Goal: Check status: Check status

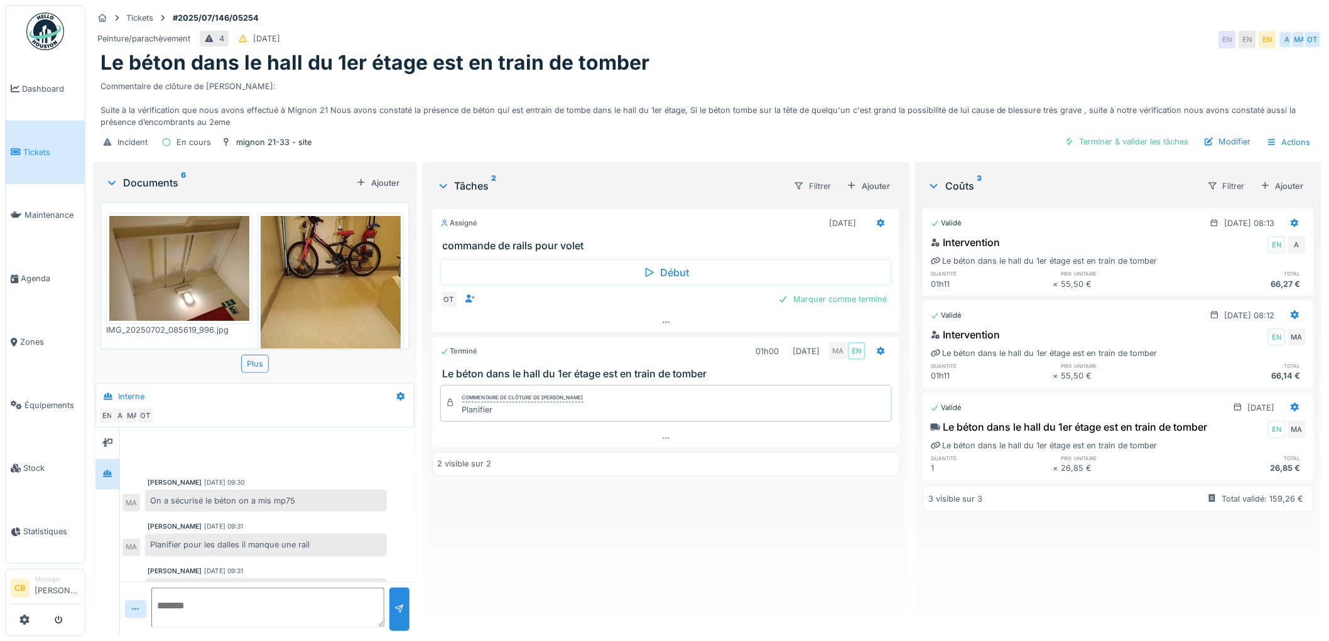
scroll to position [18, 0]
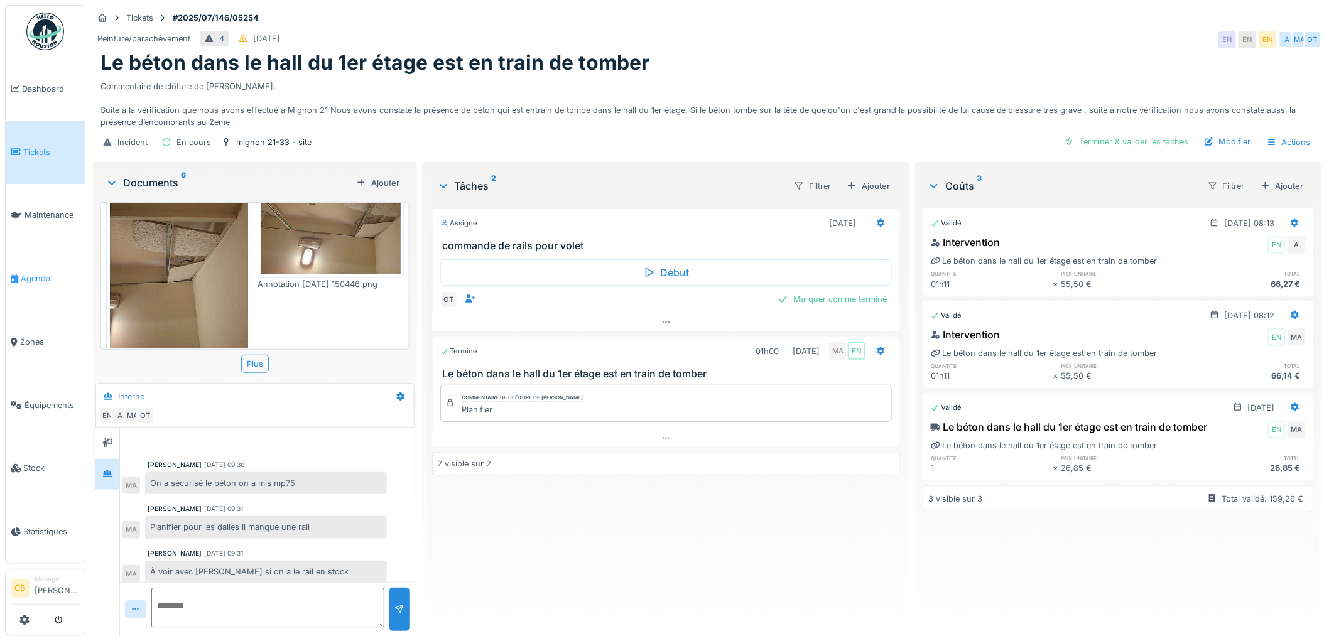
click at [33, 273] on span "Agenda" at bounding box center [50, 279] width 59 height 12
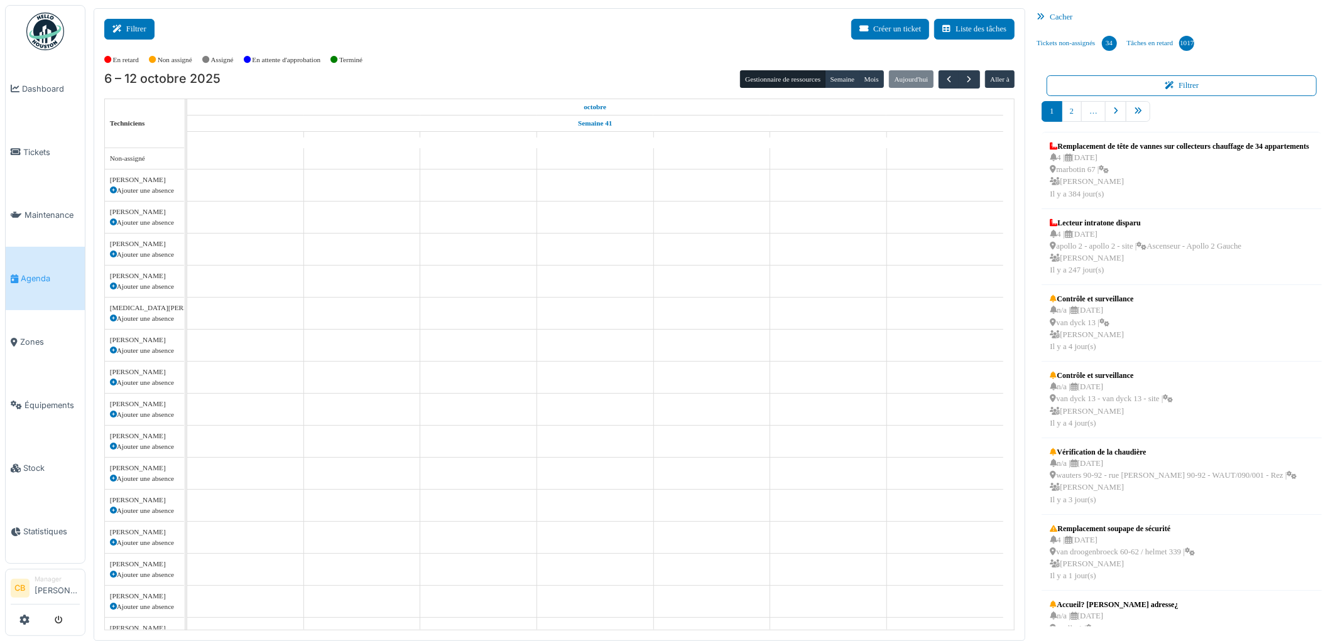
click at [128, 36] on button "Filtrer" at bounding box center [129, 29] width 50 height 21
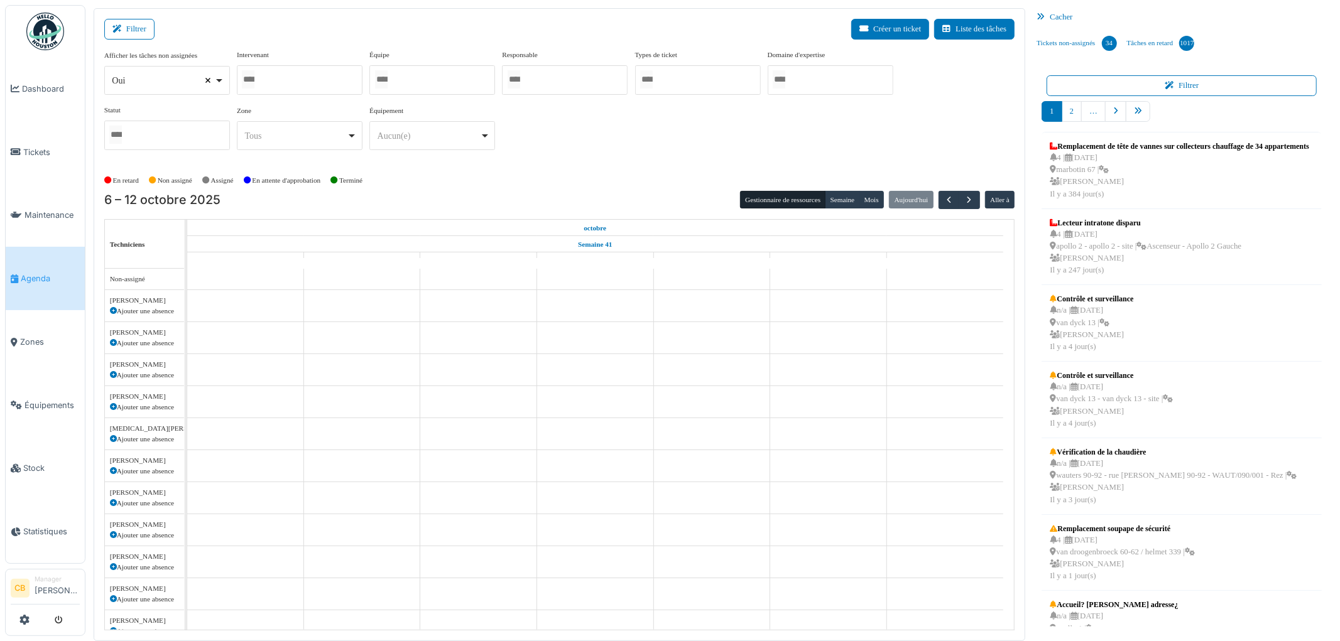
select select
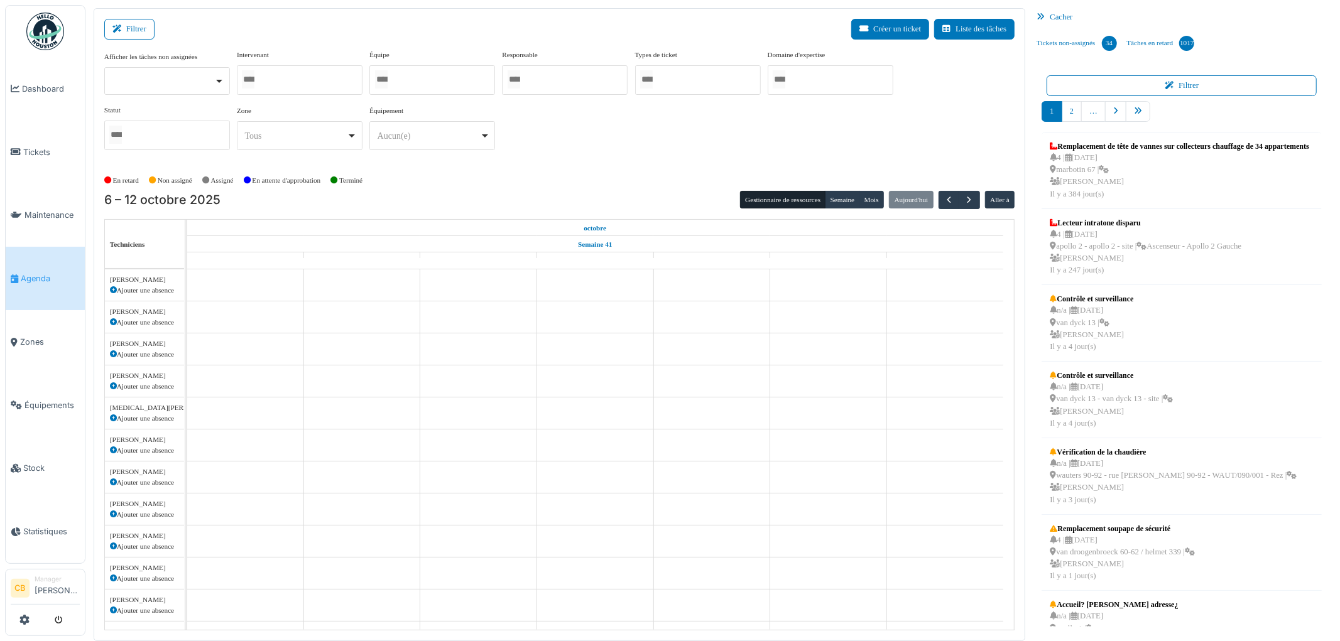
click at [248, 75] on input "Tous" at bounding box center [248, 79] width 13 height 18
type input "******"
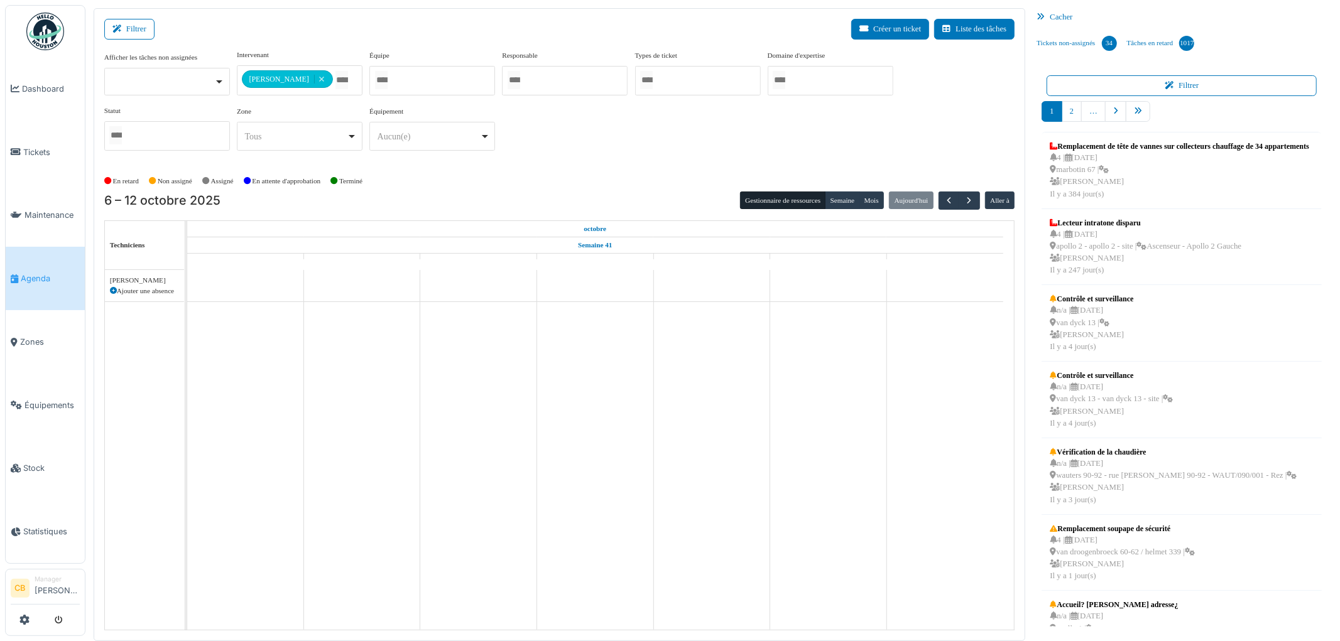
click at [454, 168] on div "**********" at bounding box center [559, 110] width 911 height 121
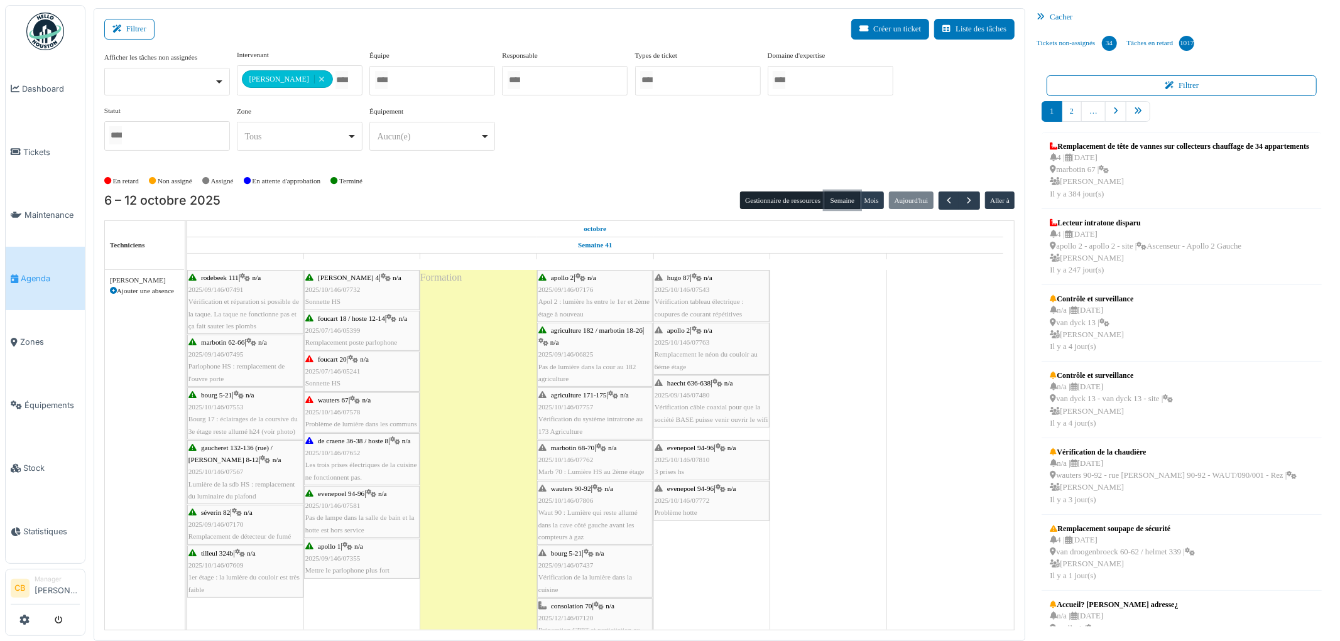
click at [844, 202] on button "Semaine" at bounding box center [842, 201] width 35 height 18
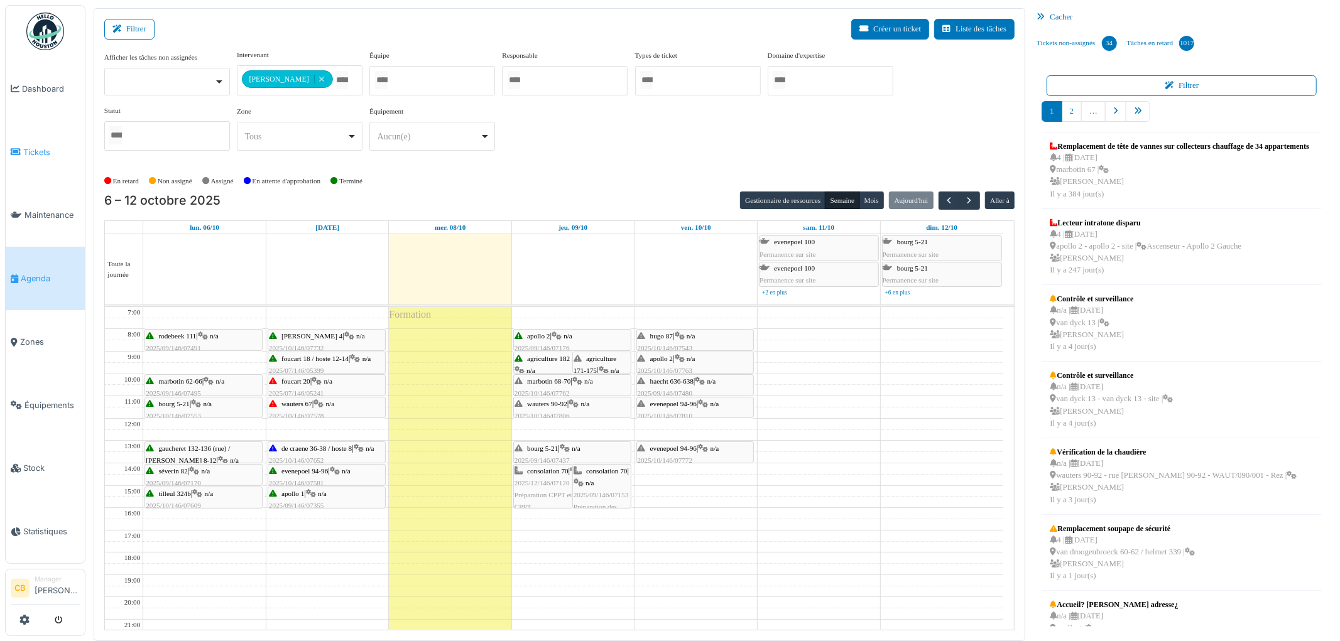
click at [23, 146] on span "Tickets" at bounding box center [51, 152] width 57 height 12
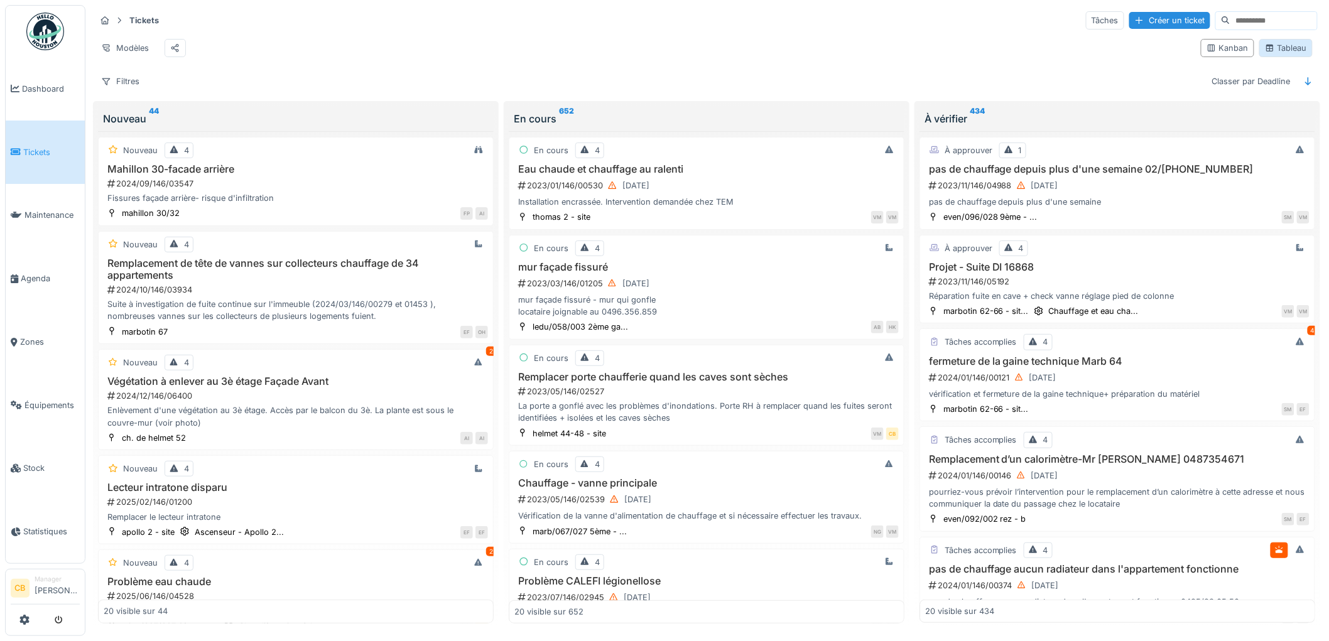
click at [1292, 53] on div "Tableau" at bounding box center [1286, 48] width 42 height 12
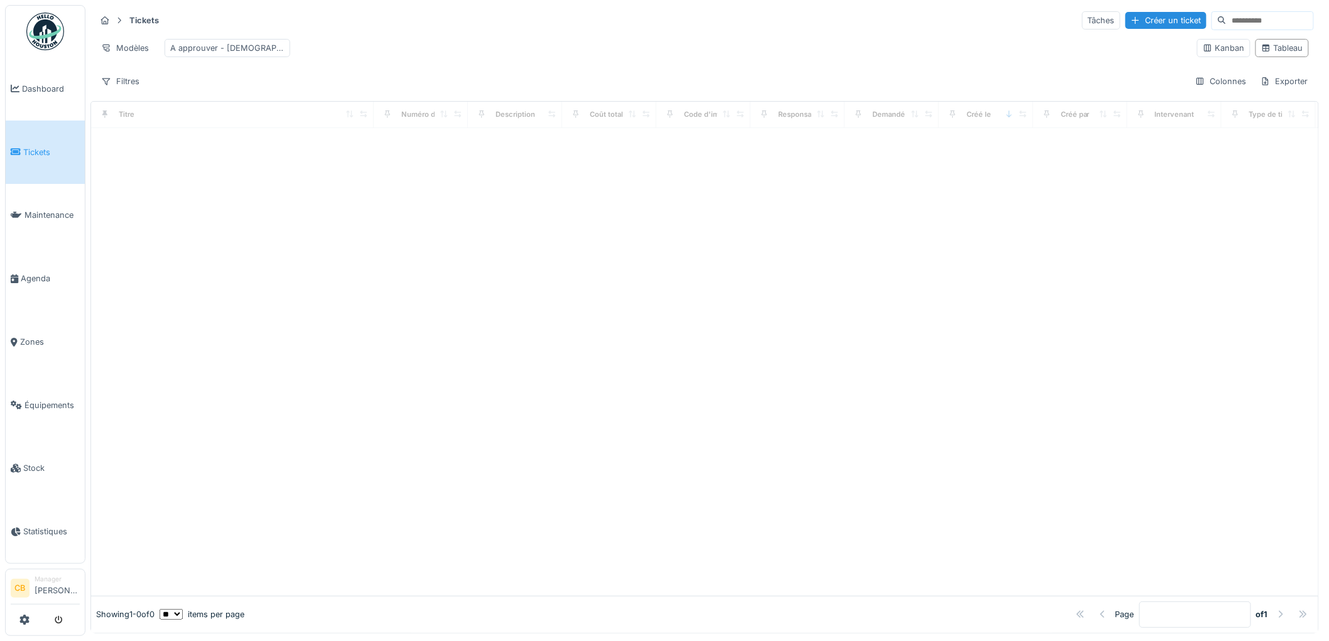
click at [1226, 19] on input at bounding box center [1269, 21] width 87 height 18
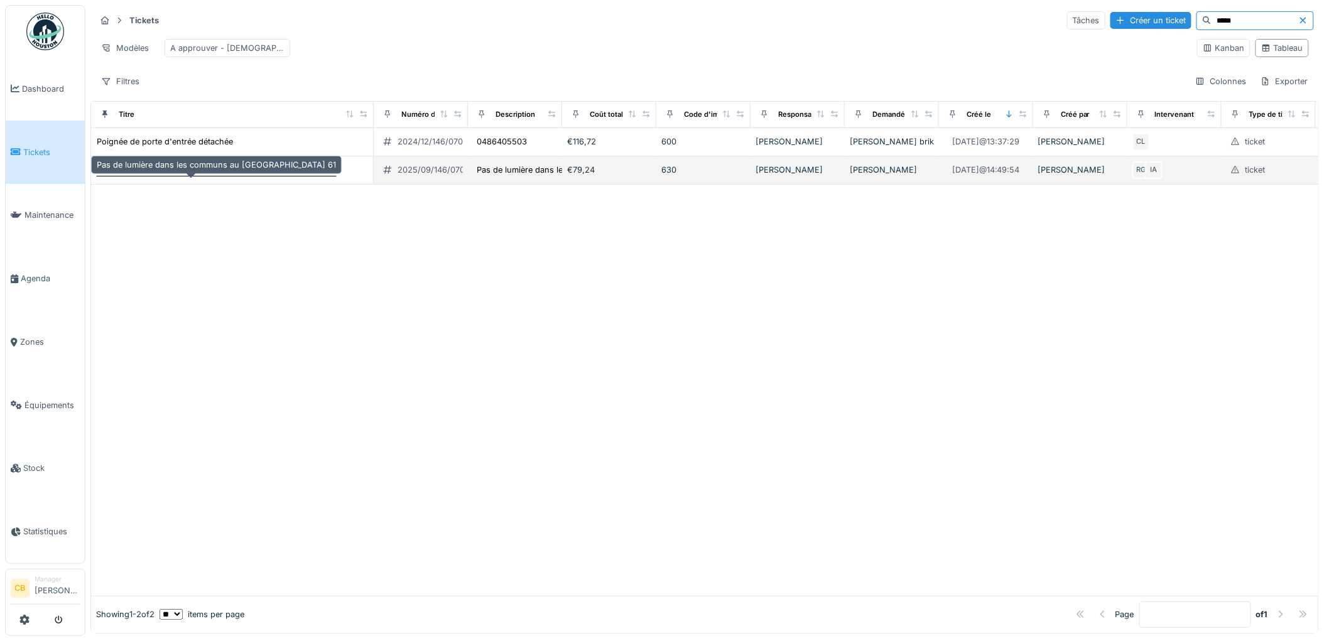
type input "*****"
click at [271, 176] on div "Pas de lumière dans les communs au Marbotin 61" at bounding box center [216, 170] width 239 height 12
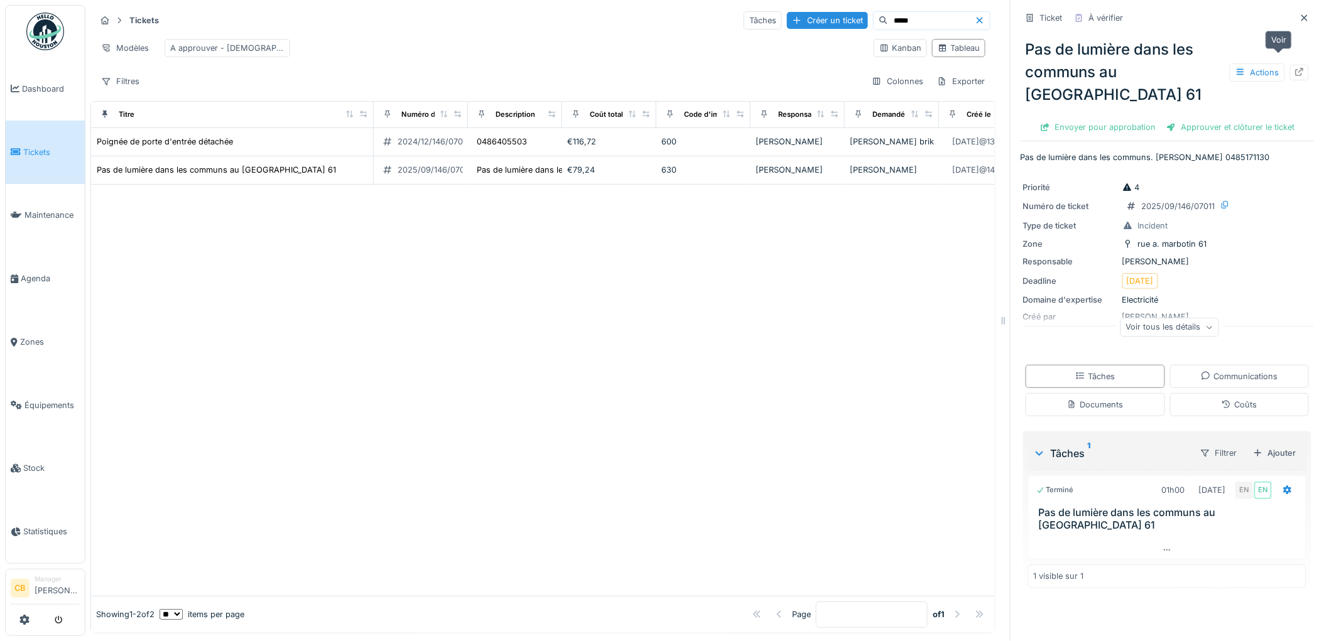
click at [1294, 68] on icon at bounding box center [1299, 72] width 10 height 8
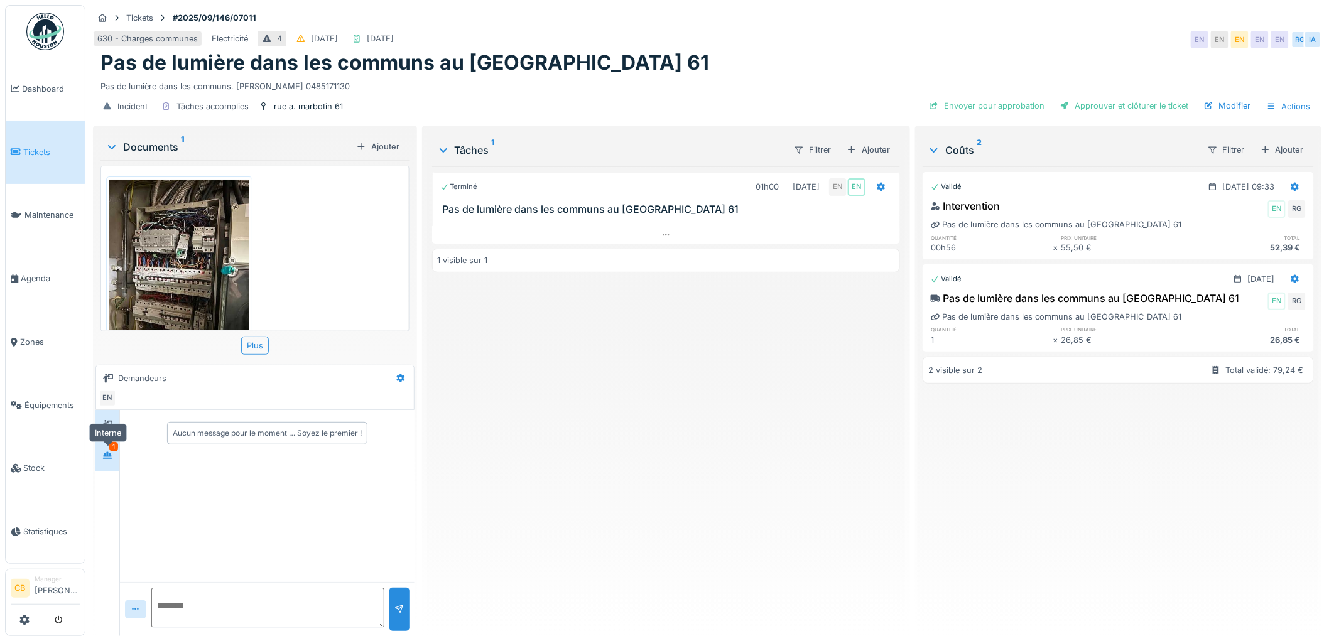
click at [104, 455] on icon at bounding box center [107, 455] width 9 height 7
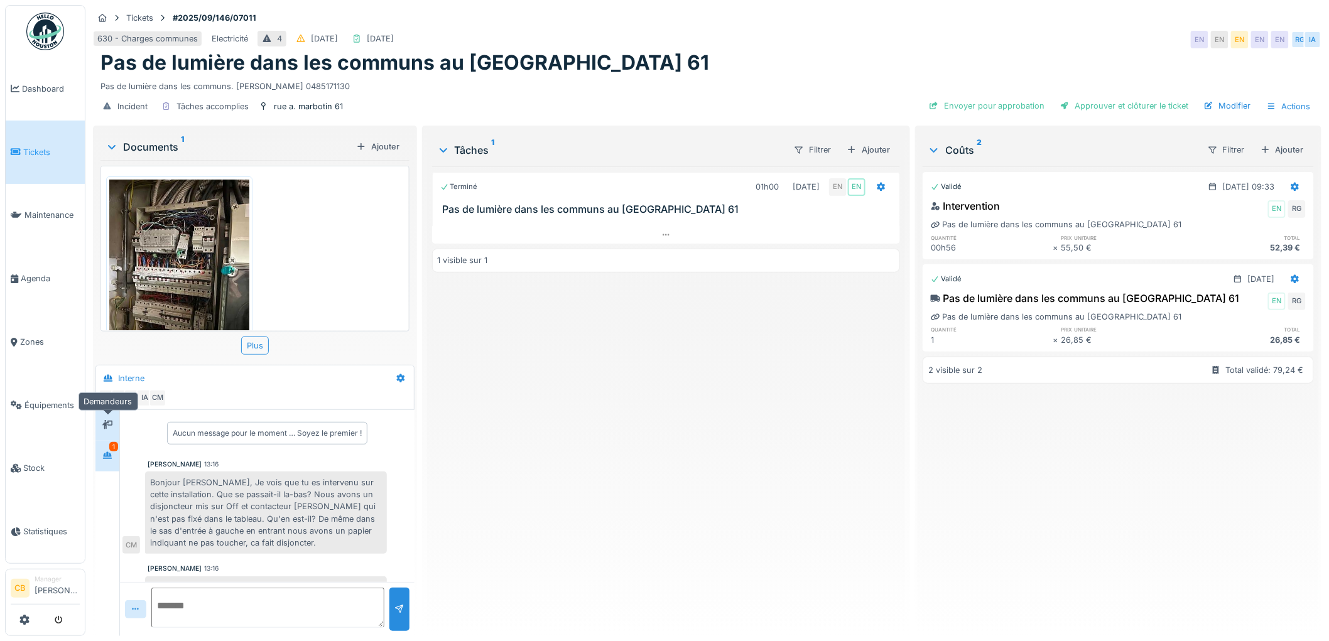
click at [109, 421] on icon at bounding box center [107, 424] width 10 height 9
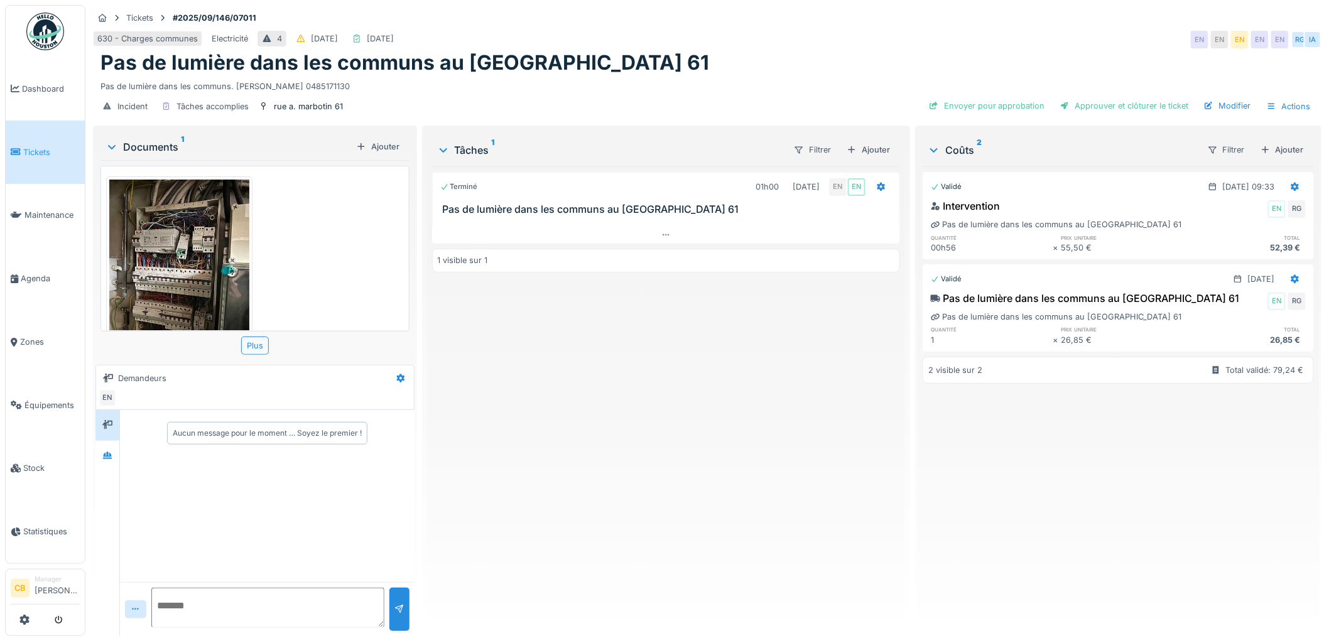
click at [176, 257] on img at bounding box center [179, 273] width 140 height 187
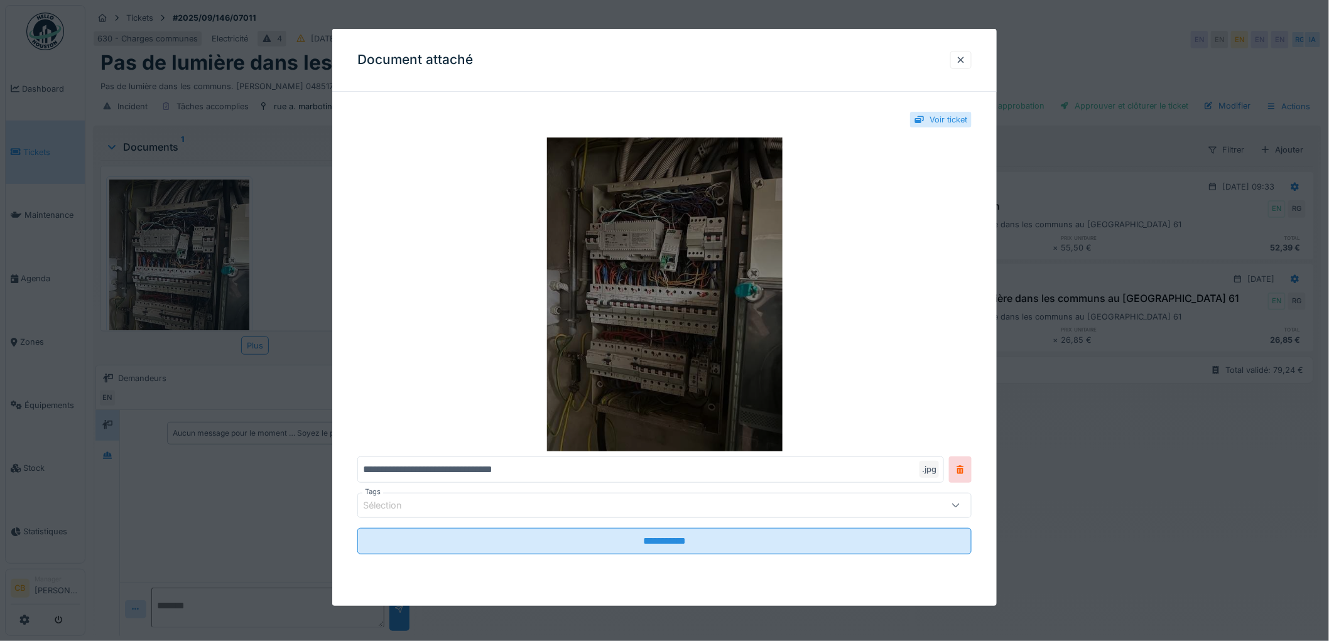
click at [673, 357] on img at bounding box center [664, 295] width 614 height 314
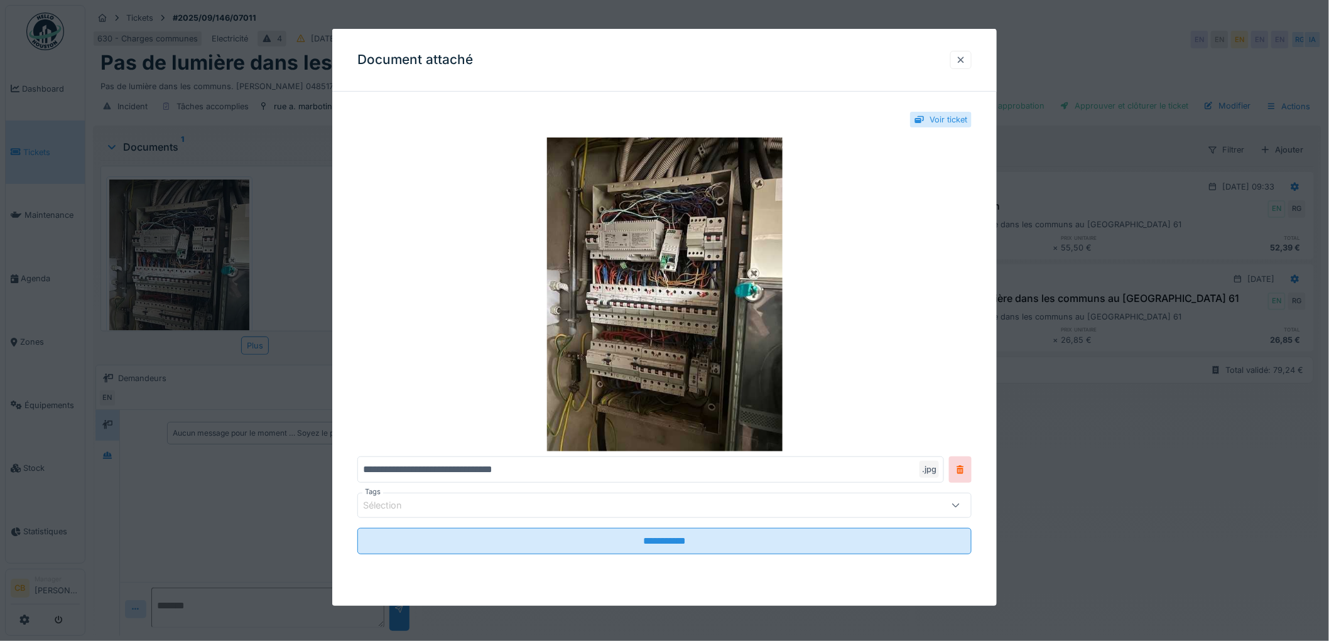
click at [966, 60] on div at bounding box center [961, 60] width 10 height 12
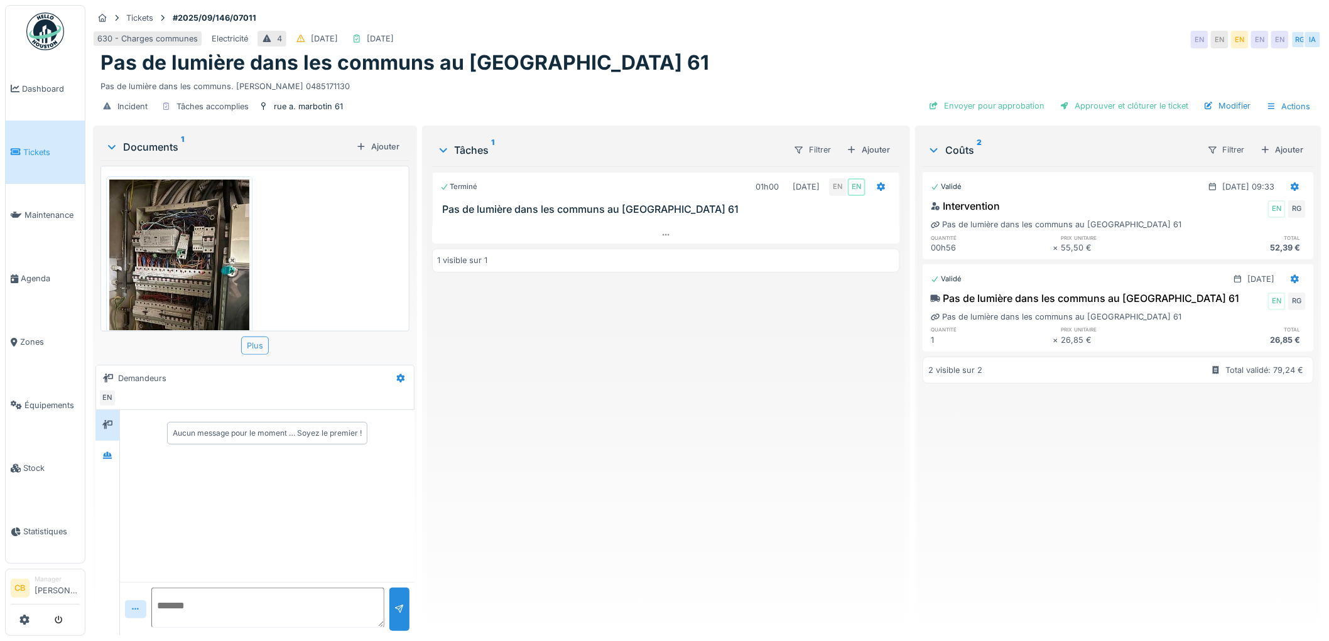
click at [261, 349] on div "Plus" at bounding box center [255, 346] width 28 height 18
click at [254, 347] on div "Plus" at bounding box center [255, 346] width 28 height 18
click at [661, 234] on icon at bounding box center [666, 235] width 10 height 8
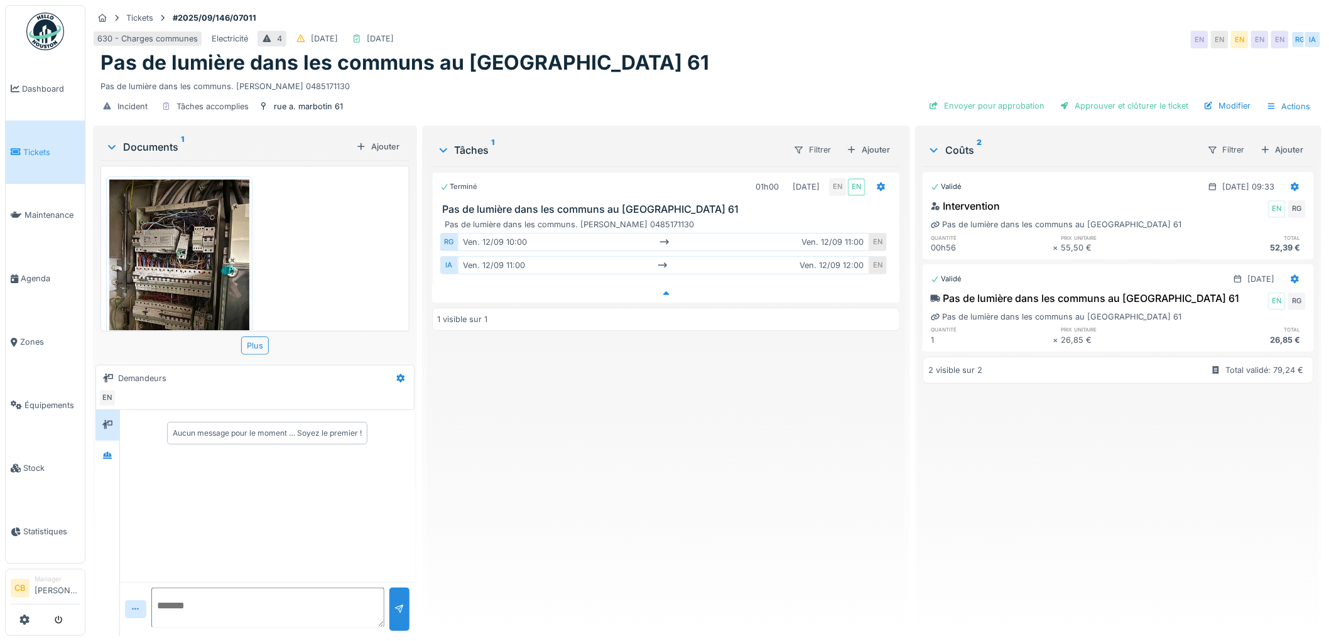
scroll to position [10, 0]
click at [290, 100] on div "rue a. marbotin 61" at bounding box center [308, 106] width 69 height 12
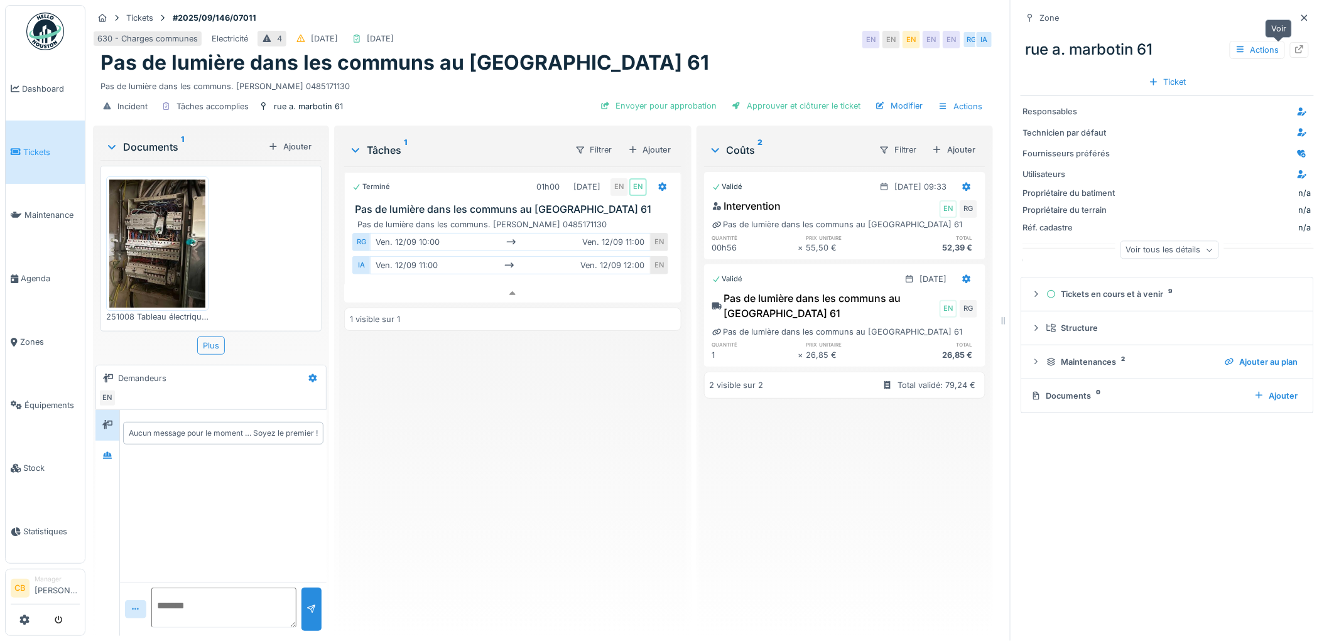
click at [1290, 42] on div at bounding box center [1299, 50] width 19 height 16
click at [135, 237] on img at bounding box center [157, 244] width 96 height 128
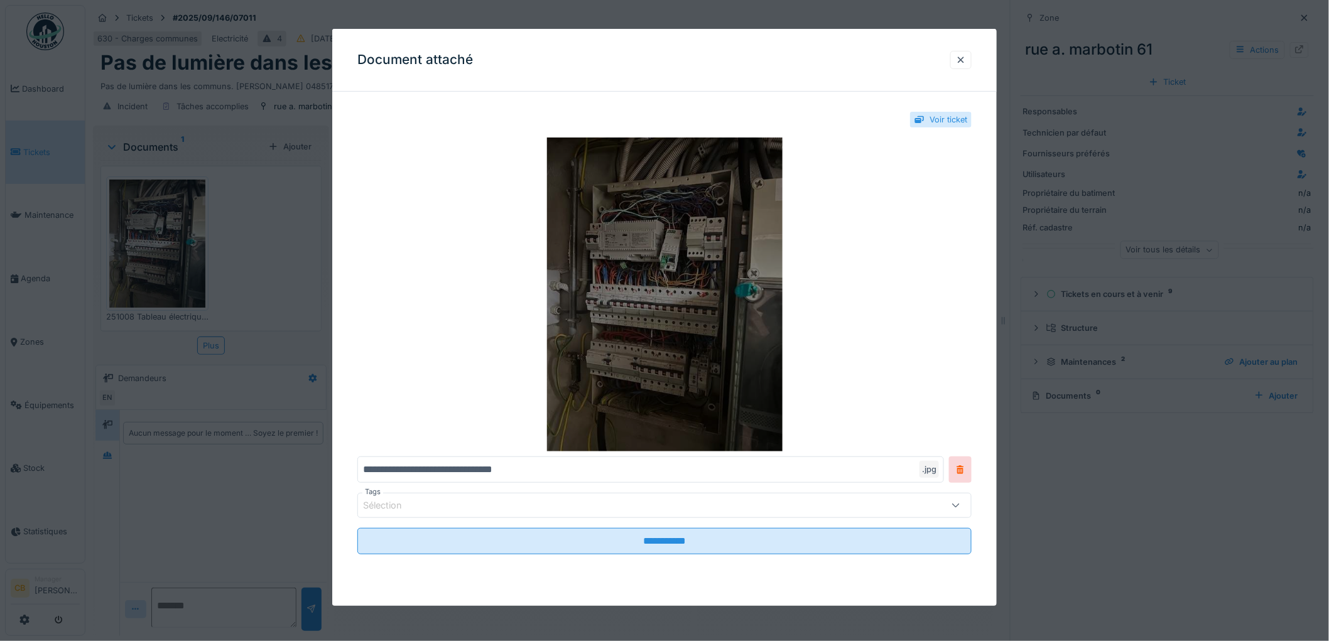
click at [597, 318] on img at bounding box center [664, 295] width 614 height 314
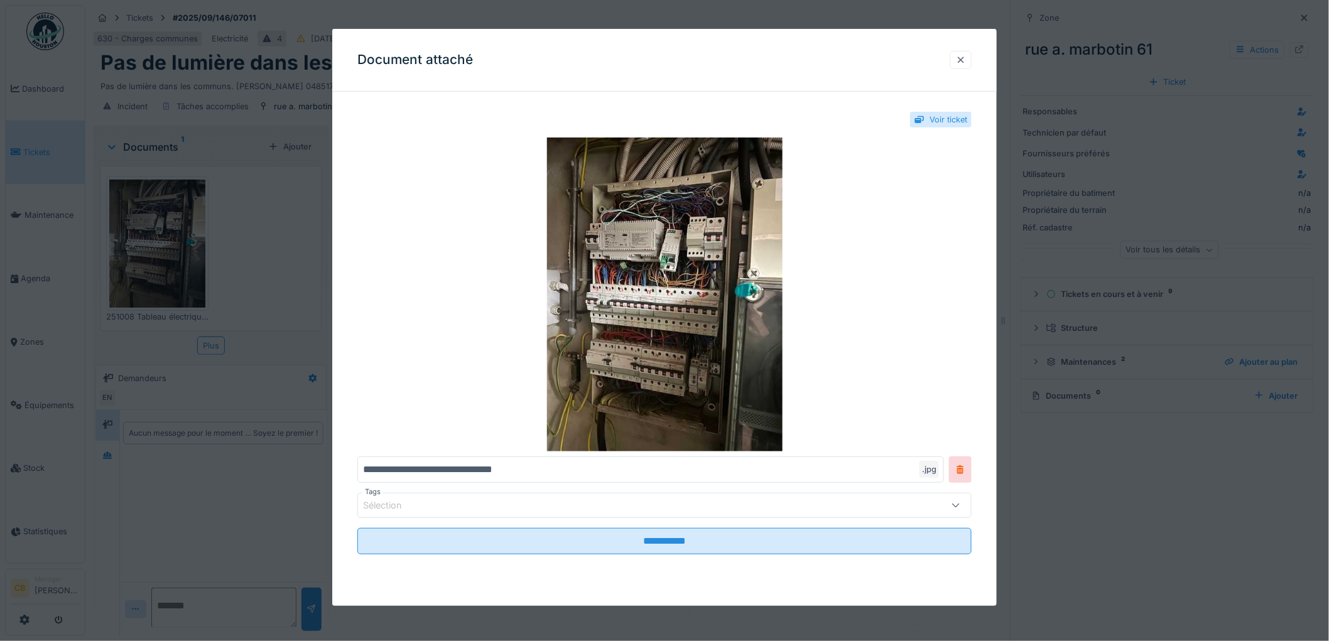
click at [966, 61] on div at bounding box center [961, 60] width 10 height 12
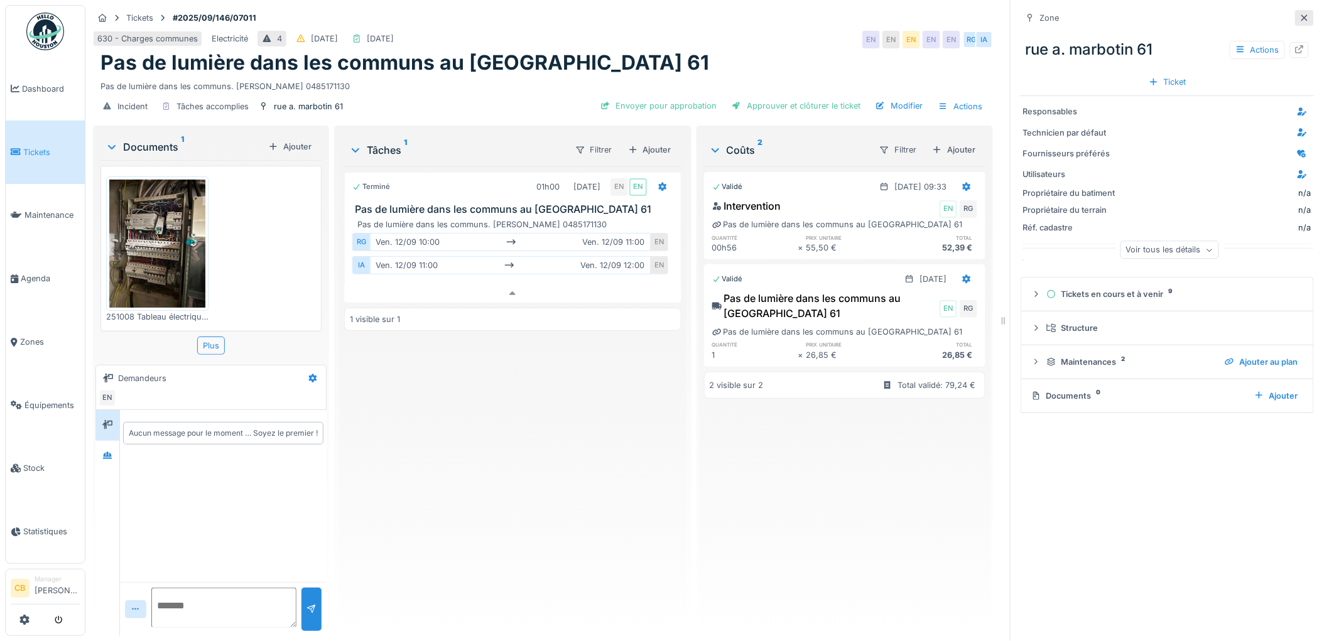
click at [1299, 14] on icon at bounding box center [1304, 18] width 10 height 8
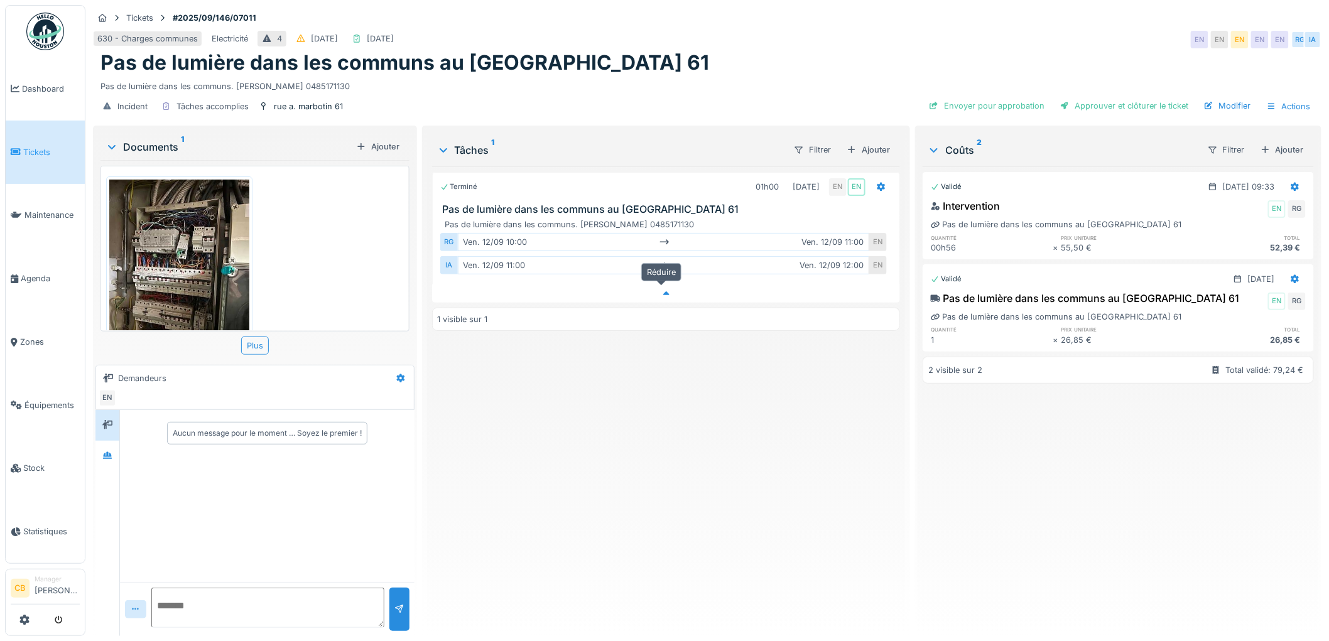
click at [664, 290] on icon at bounding box center [666, 294] width 10 height 8
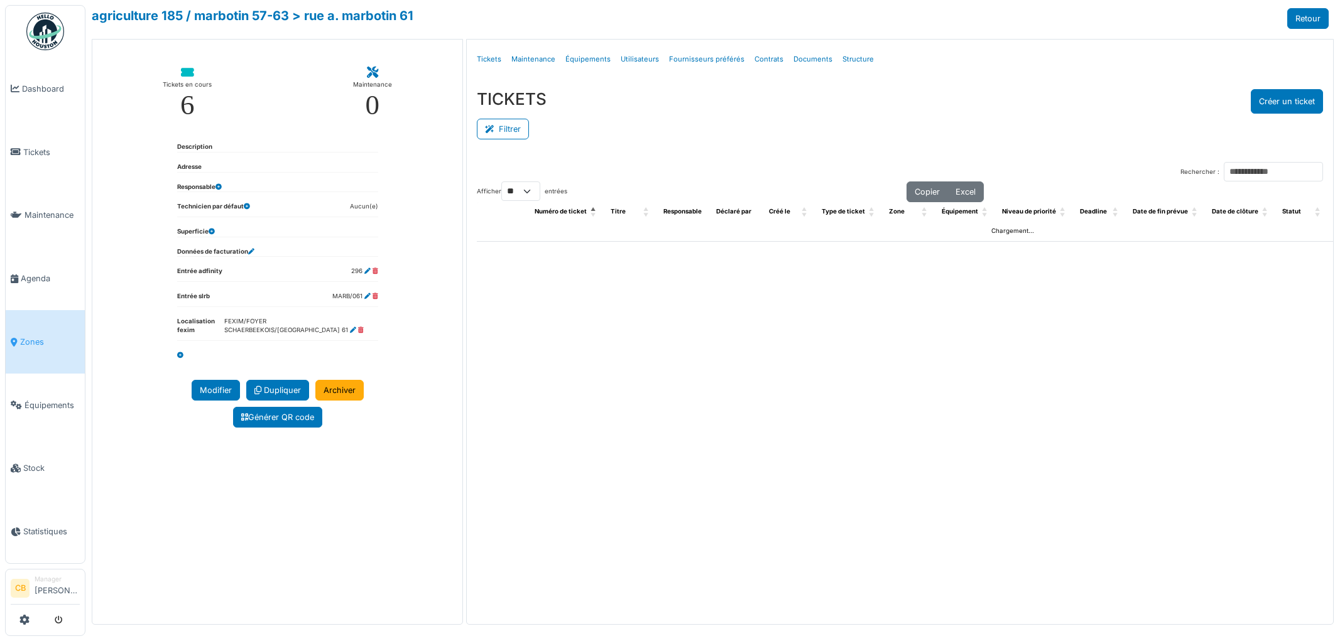
select select "**"
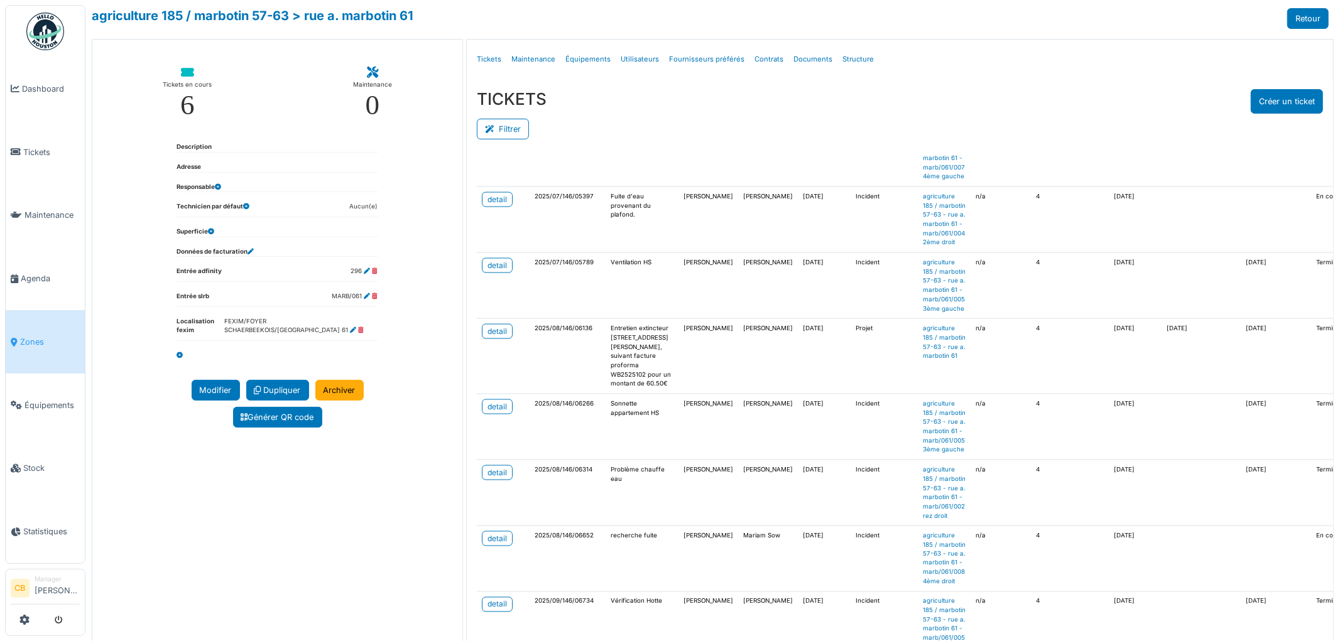
scroll to position [2093, 0]
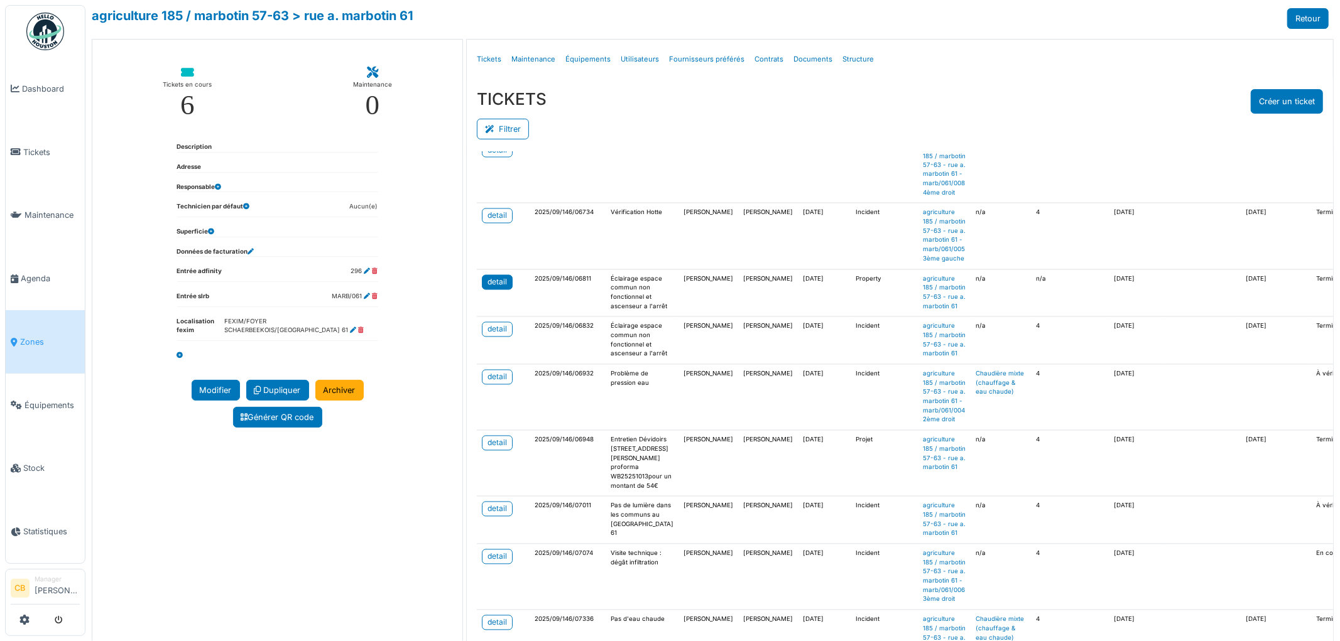
click at [495, 288] on div "detail" at bounding box center [496, 282] width 19 height 11
click at [503, 335] on div "detail" at bounding box center [496, 329] width 19 height 11
click at [490, 504] on div "detail" at bounding box center [496, 509] width 19 height 11
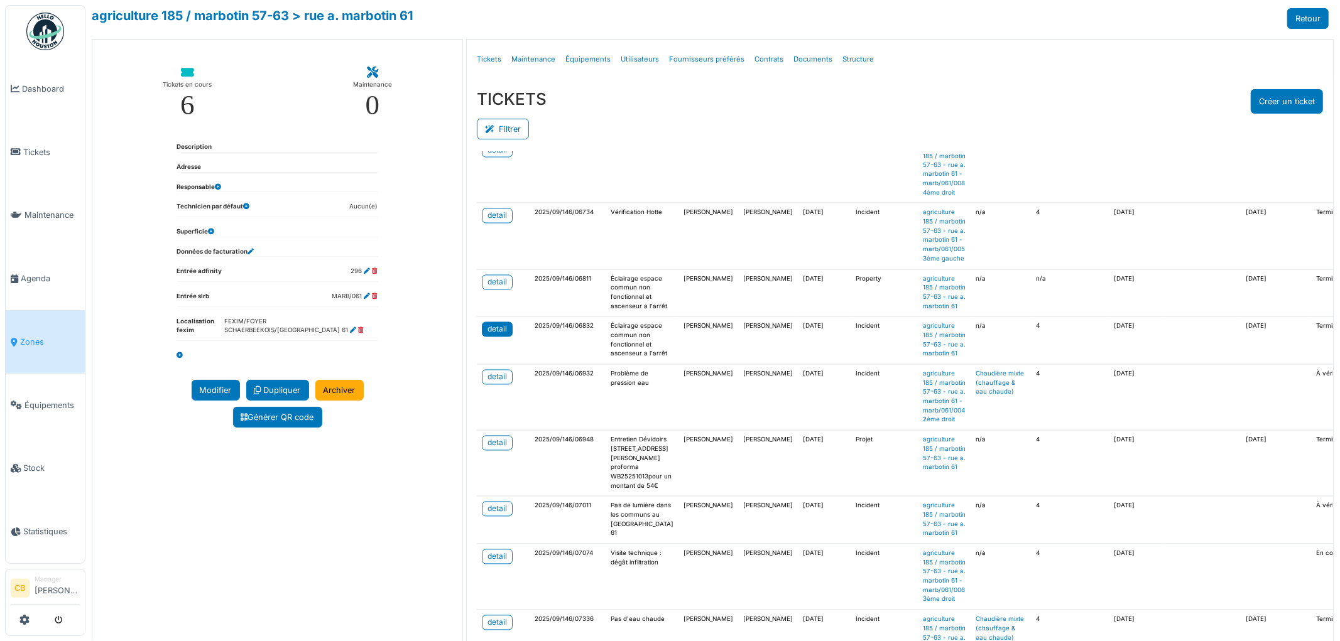
click at [499, 324] on div "detail" at bounding box center [496, 329] width 19 height 11
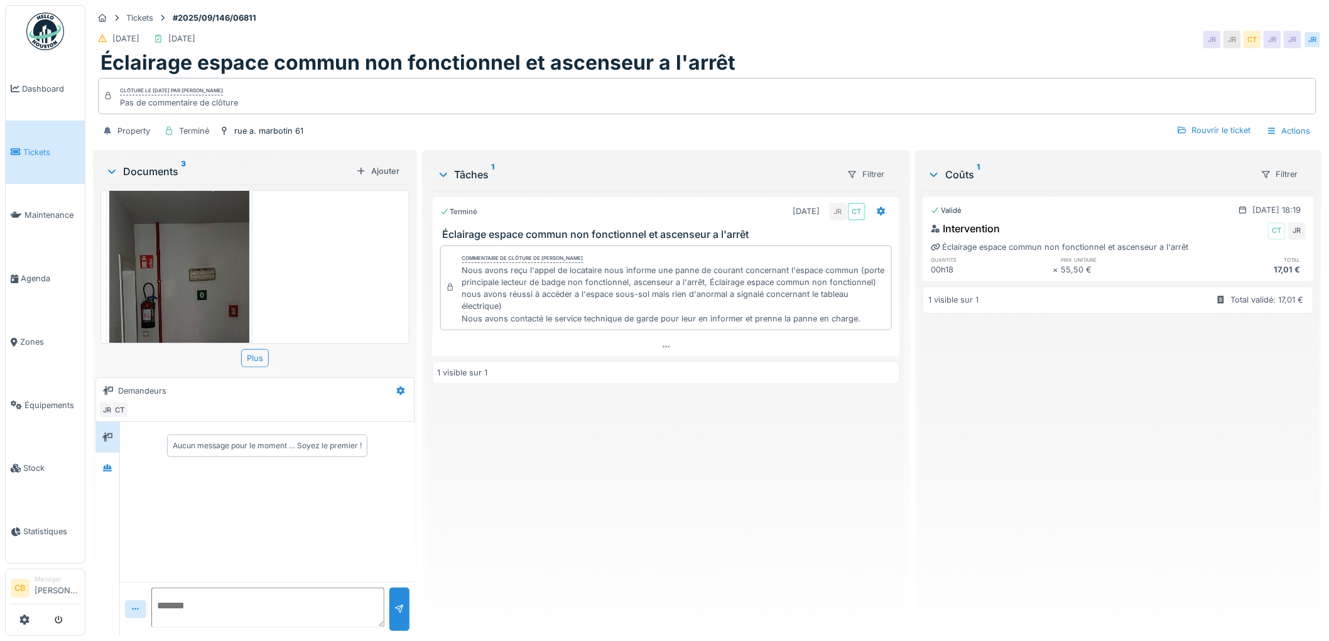
scroll to position [499, 0]
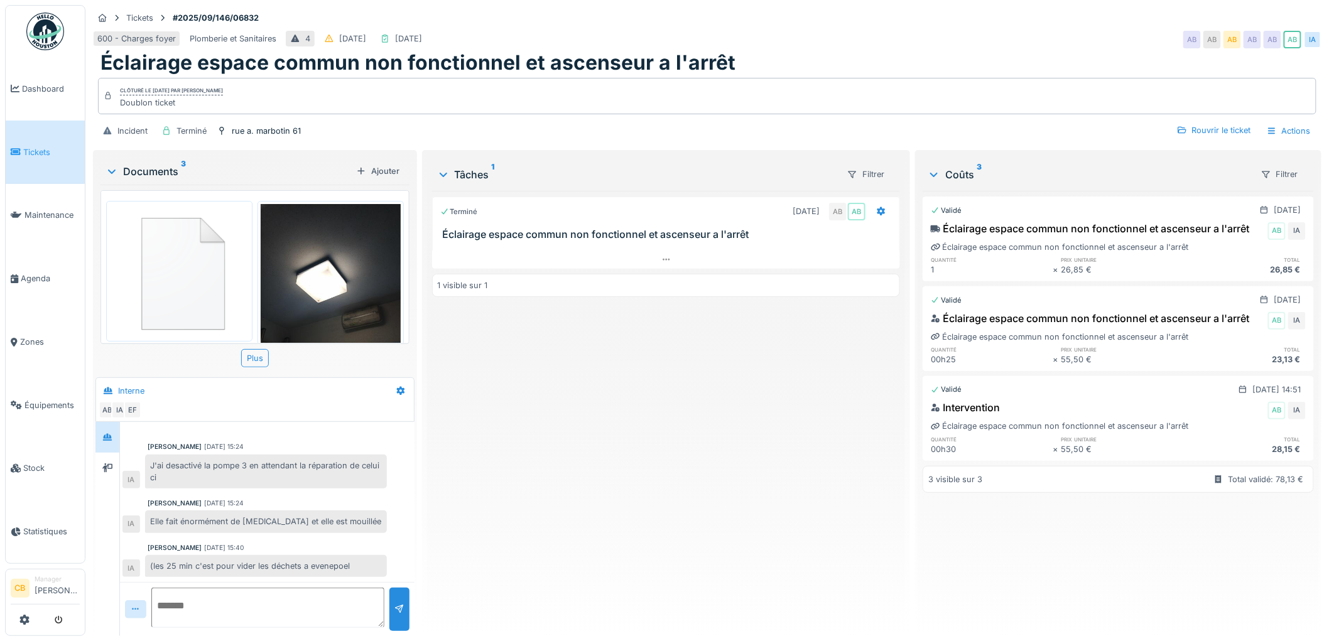
scroll to position [30, 0]
click at [112, 474] on div at bounding box center [107, 468] width 10 height 12
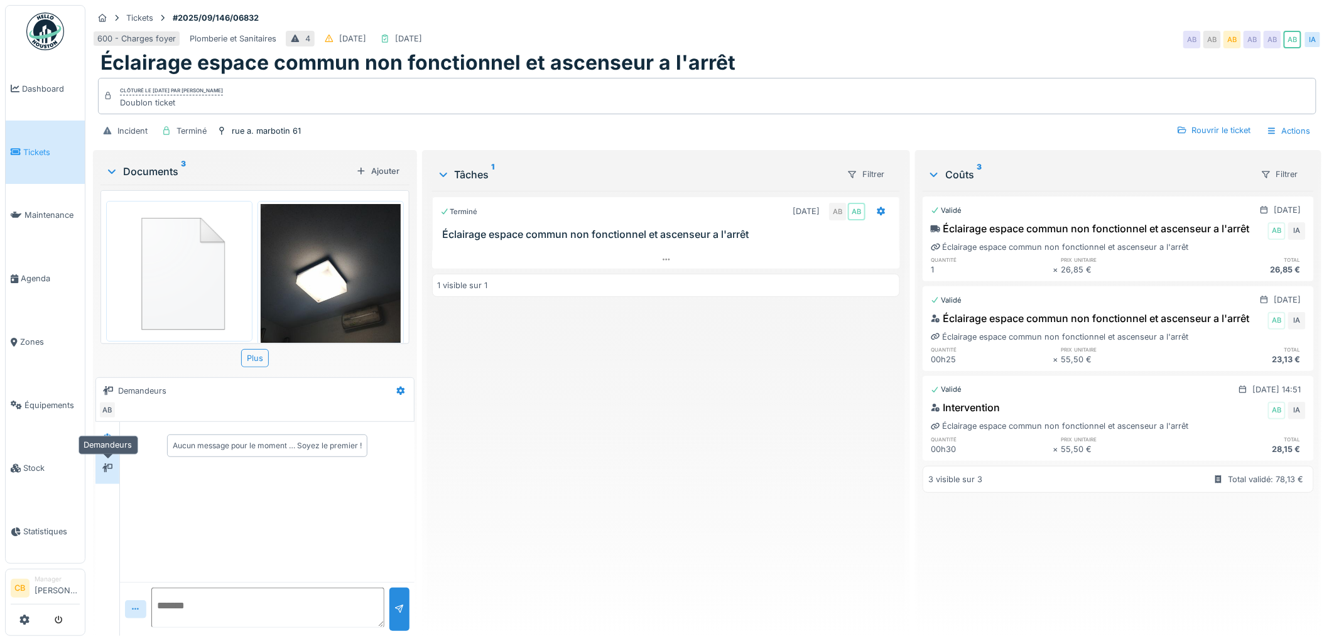
scroll to position [0, 0]
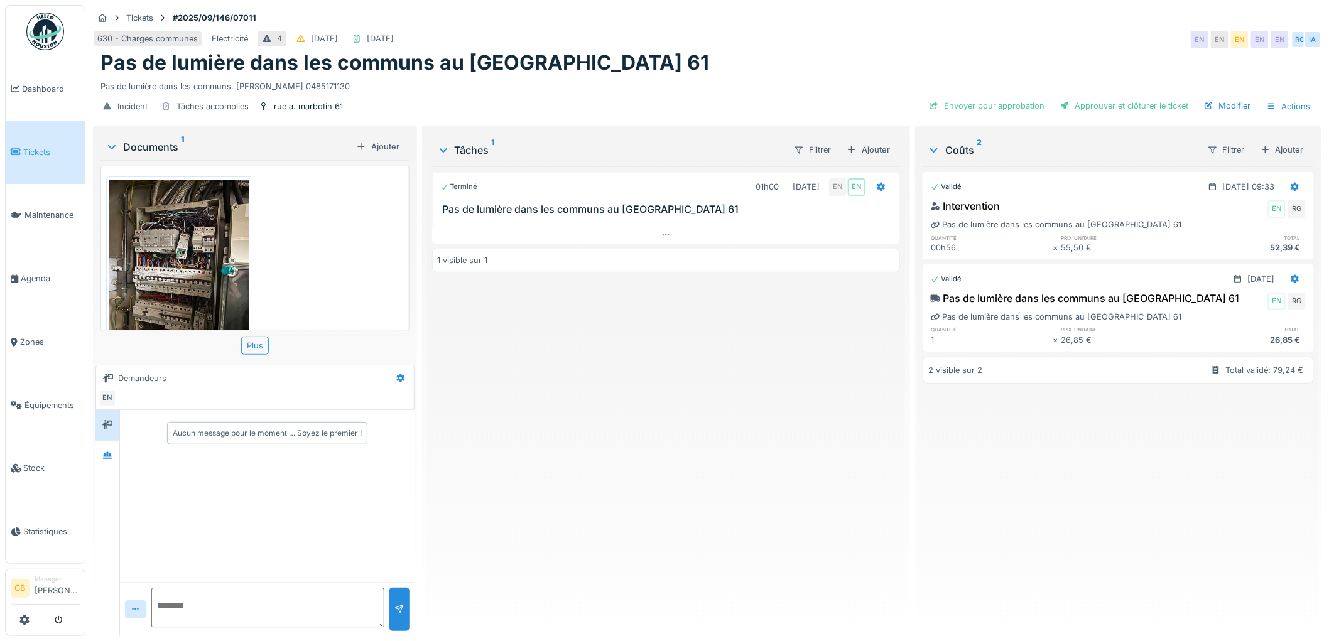
scroll to position [10, 0]
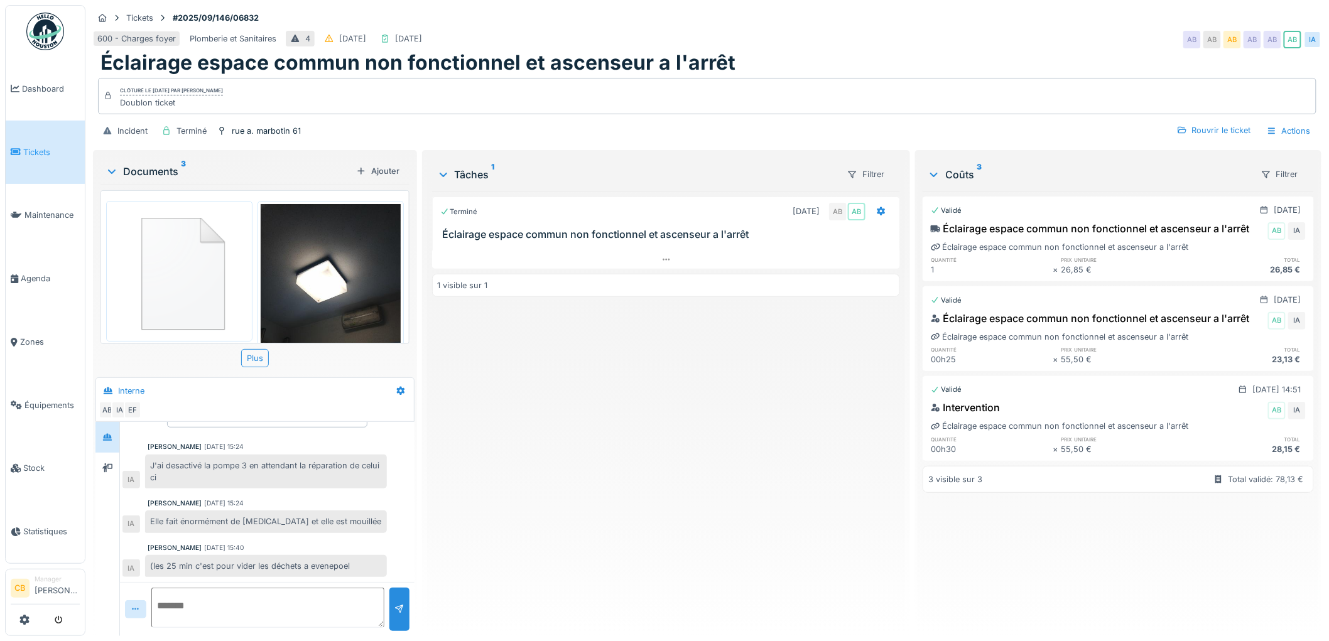
click at [170, 280] on img at bounding box center [179, 271] width 140 height 134
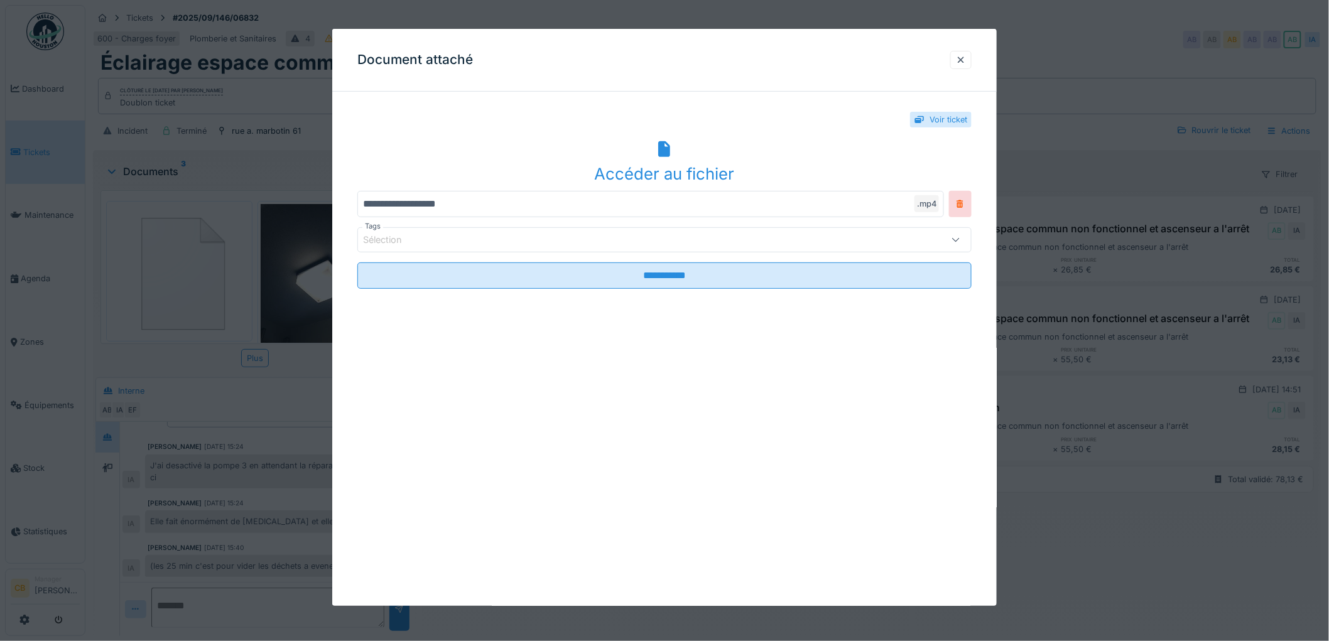
click at [717, 149] on div "Accéder au fichier" at bounding box center [664, 162] width 614 height 48
click at [957, 62] on div at bounding box center [960, 60] width 21 height 18
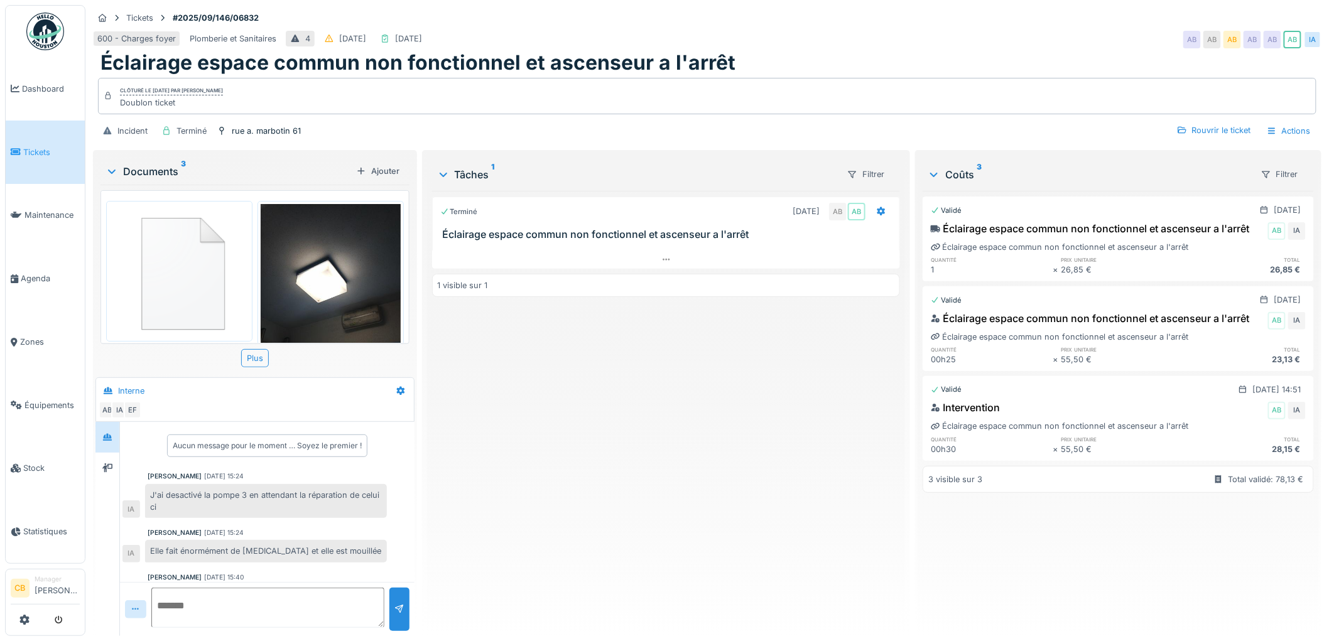
scroll to position [10, 0]
